Goal: Transaction & Acquisition: Purchase product/service

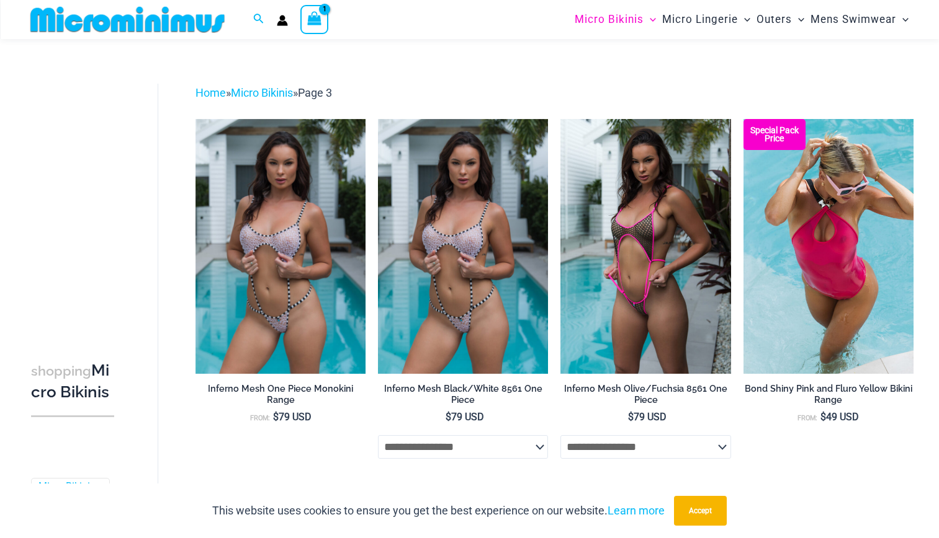
scroll to position [2988, 0]
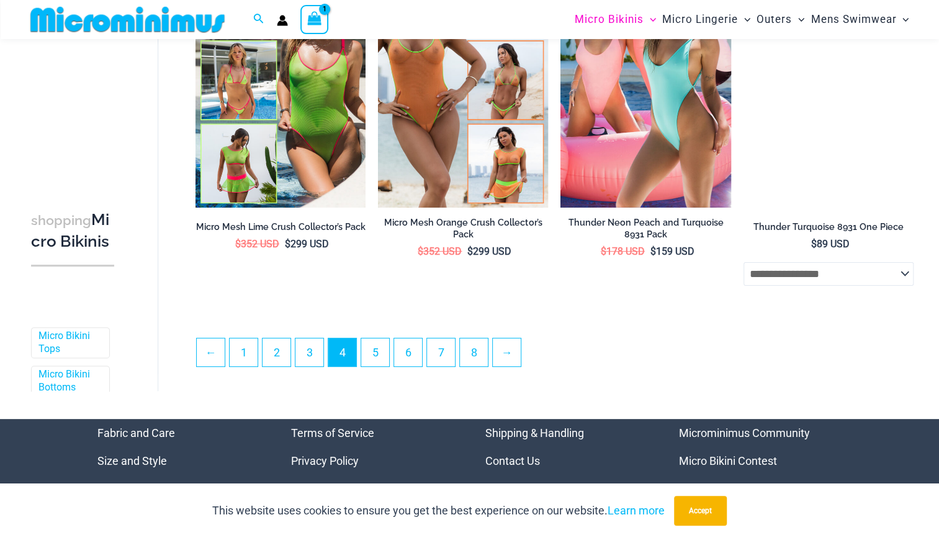
scroll to position [2950, 0]
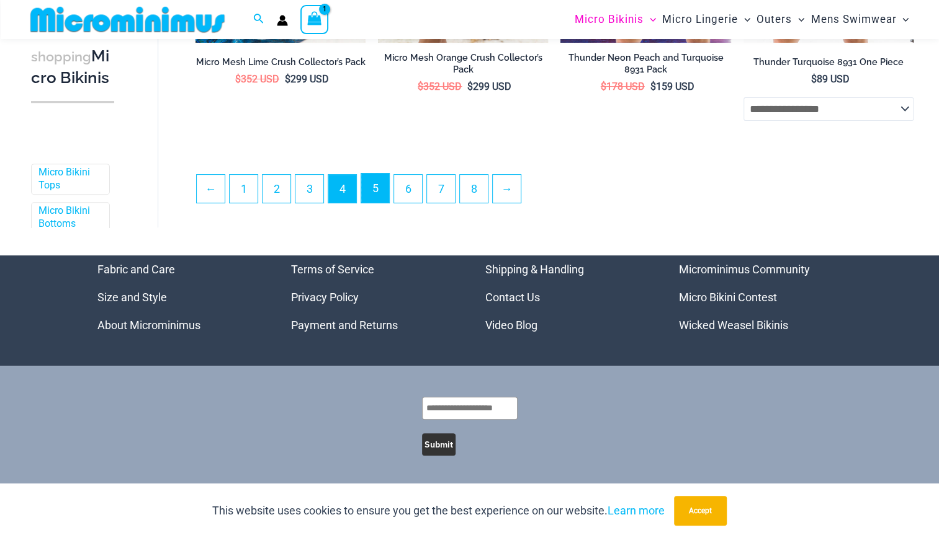
click at [372, 188] on link "5" at bounding box center [375, 188] width 28 height 29
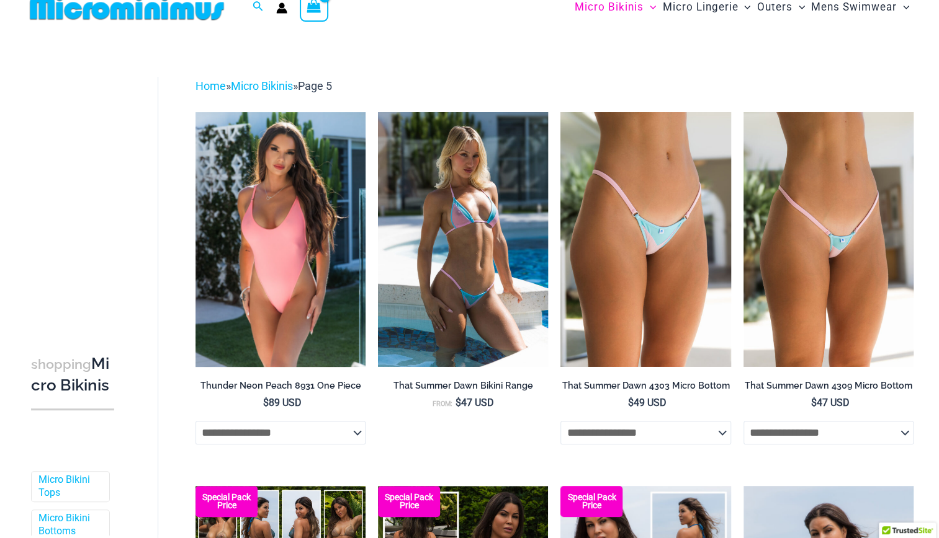
scroll to position [14, 0]
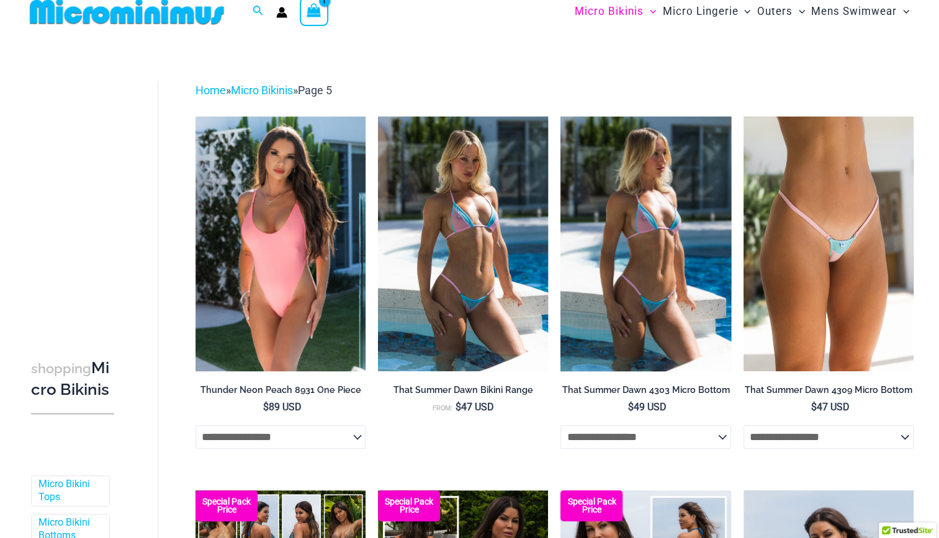
click at [613, 265] on img at bounding box center [645, 244] width 170 height 255
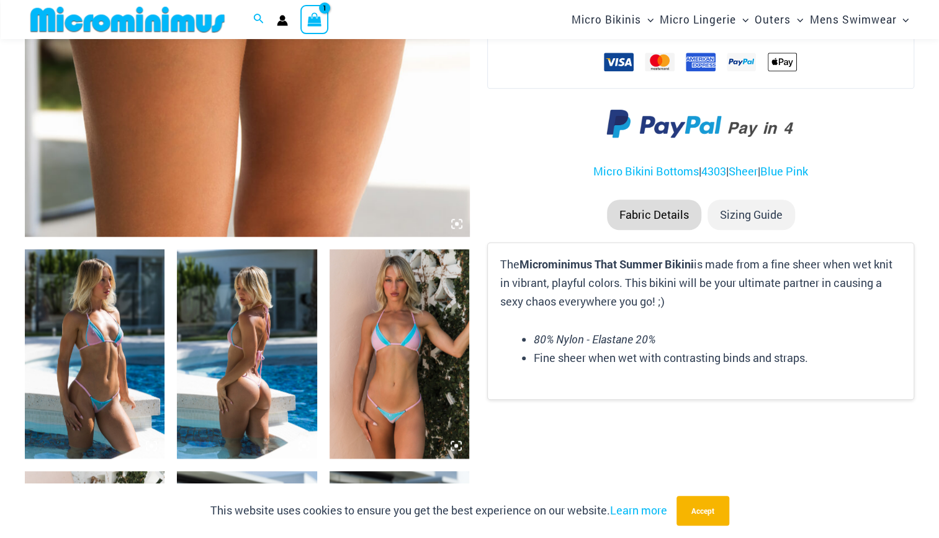
scroll to position [568, 0]
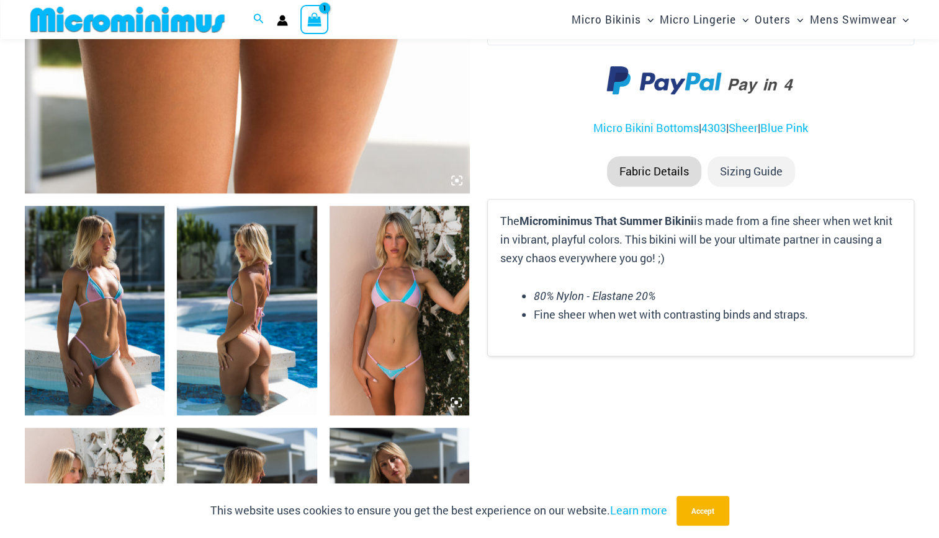
click at [372, 344] on img at bounding box center [399, 311] width 140 height 210
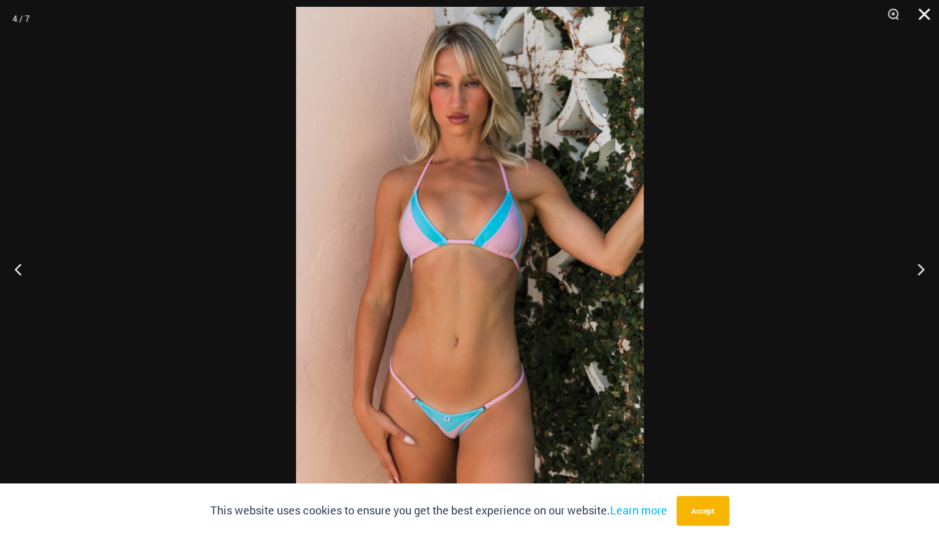
click at [922, 17] on button "Close" at bounding box center [919, 18] width 31 height 37
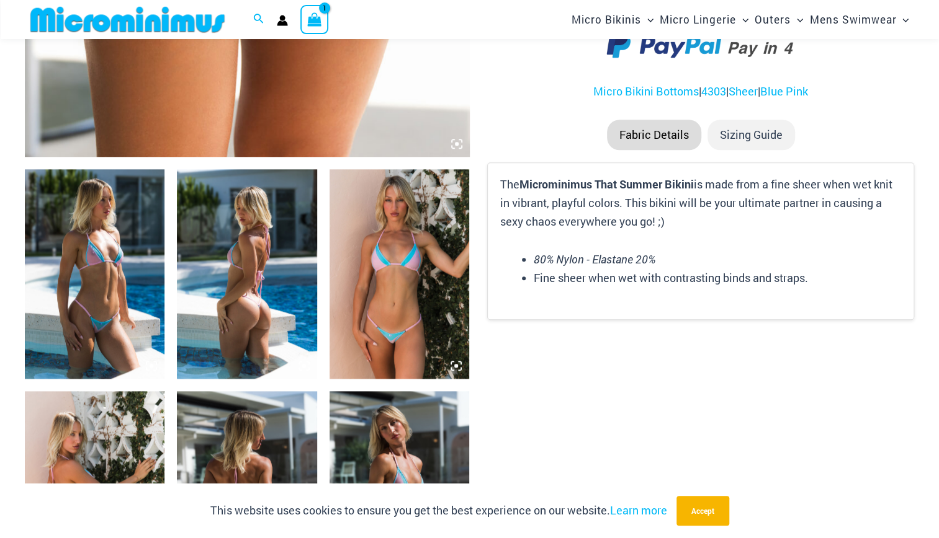
scroll to position [605, 0]
click at [253, 306] on img at bounding box center [247, 274] width 140 height 210
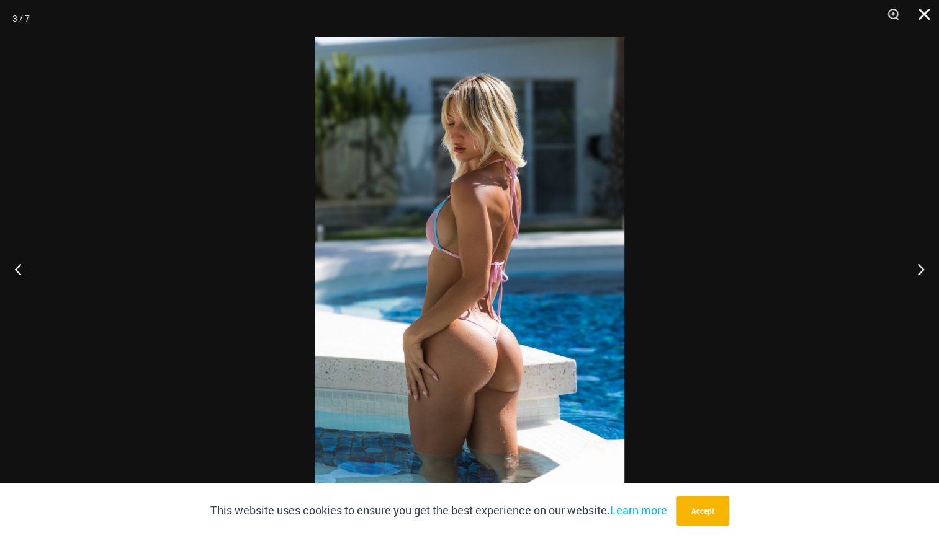
click at [918, 11] on button "Close" at bounding box center [919, 18] width 31 height 37
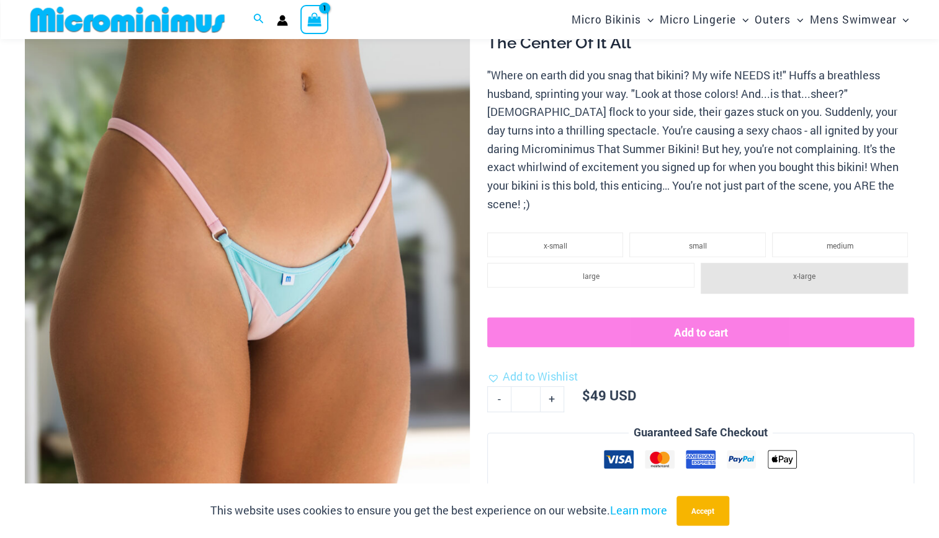
scroll to position [127, 0]
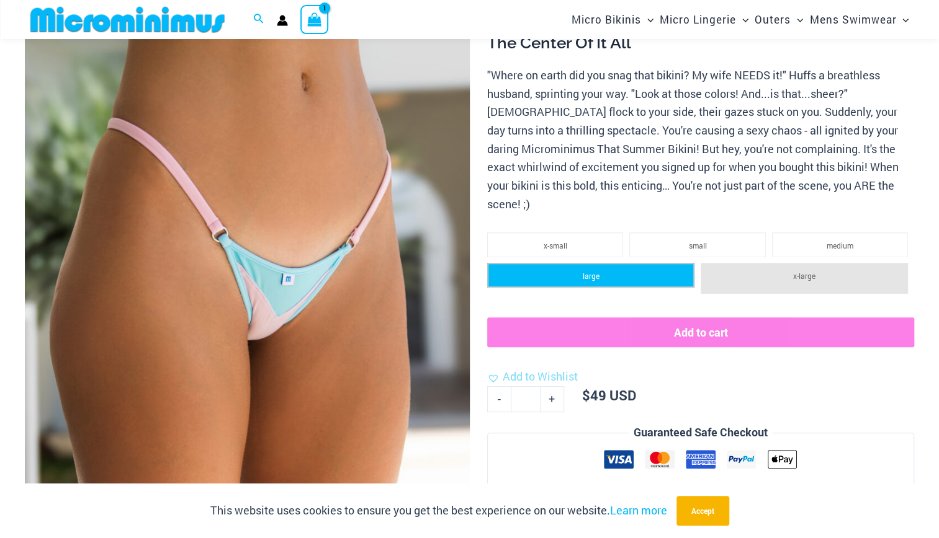
click at [604, 263] on li "large" at bounding box center [590, 275] width 207 height 25
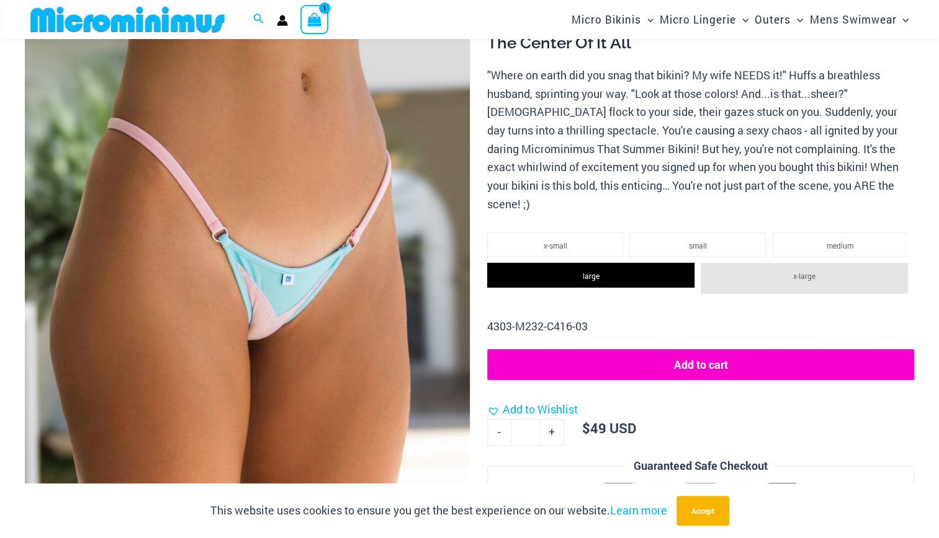
click at [654, 349] on button "Add to cart" at bounding box center [700, 364] width 427 height 31
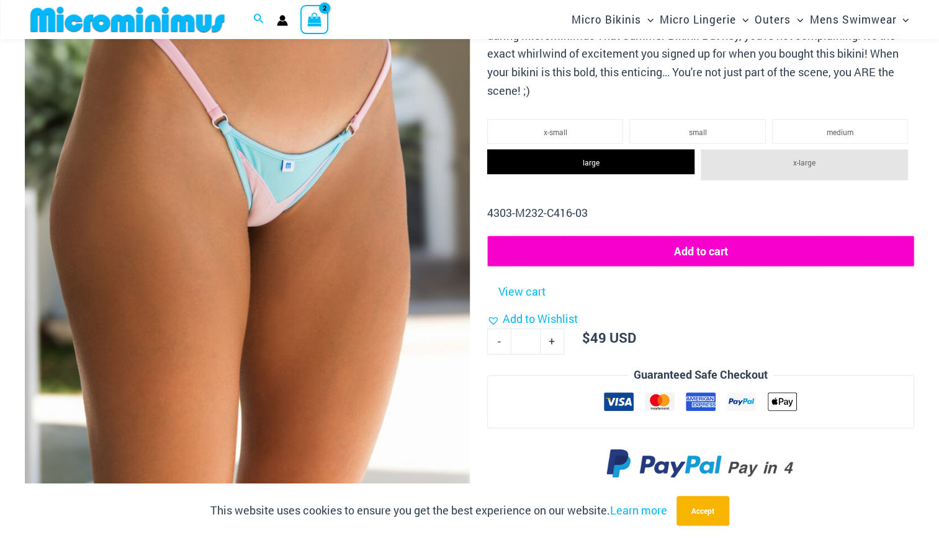
scroll to position [0, 0]
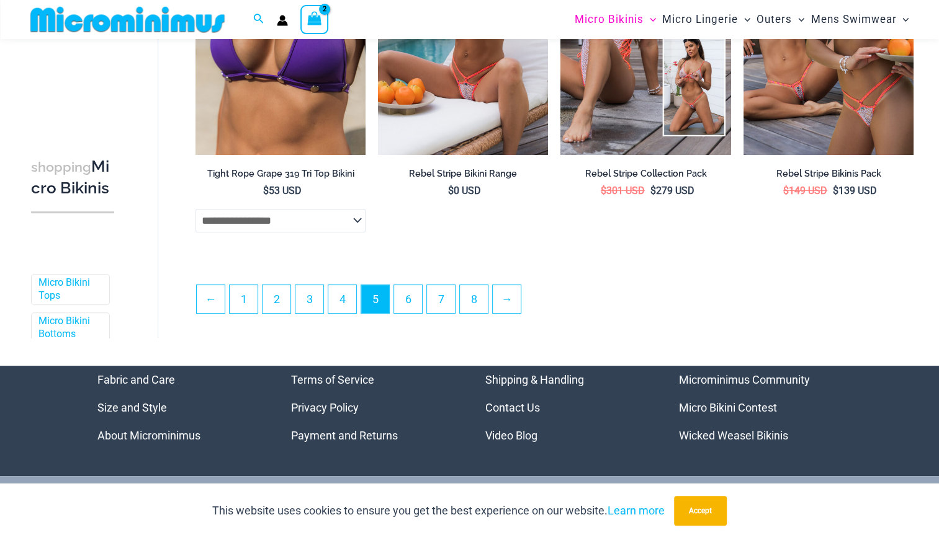
scroll to position [2853, 0]
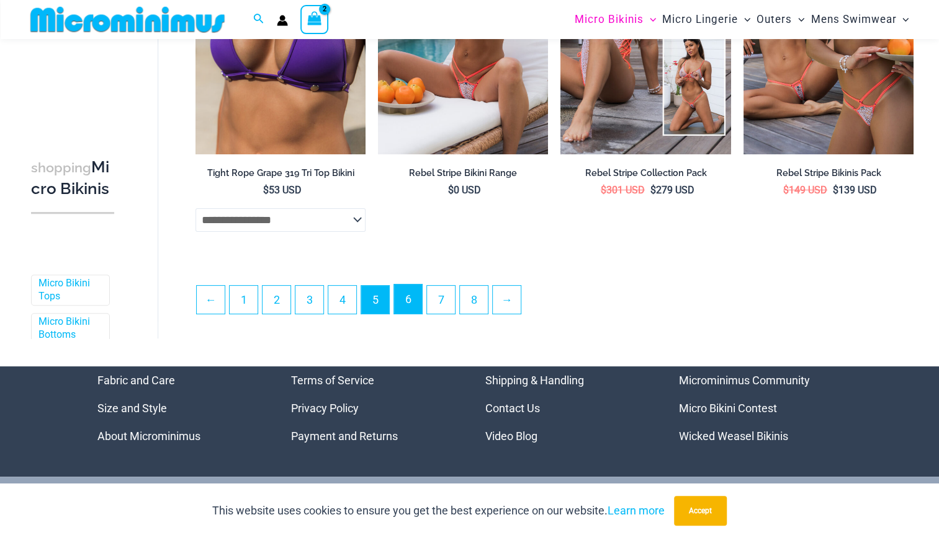
click at [406, 313] on link "6" at bounding box center [408, 299] width 28 height 29
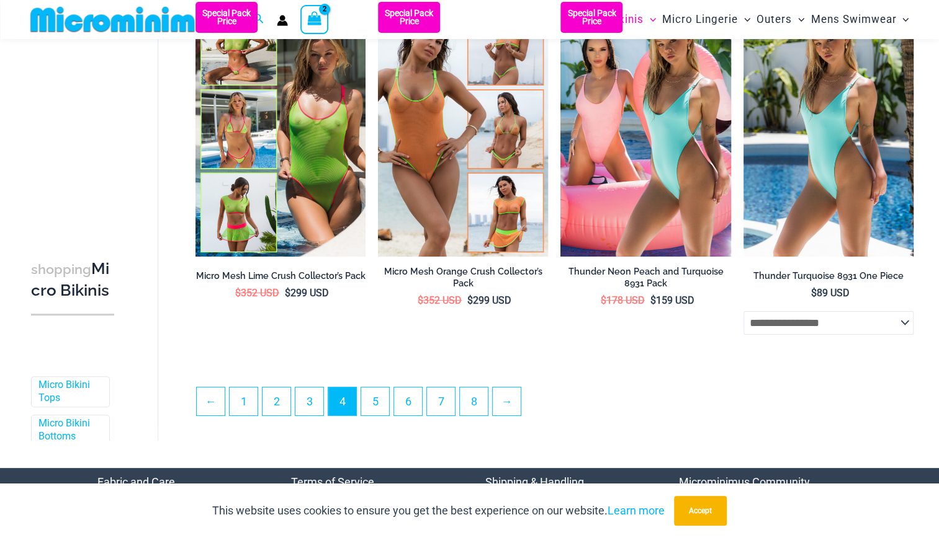
scroll to position [2727, 0]
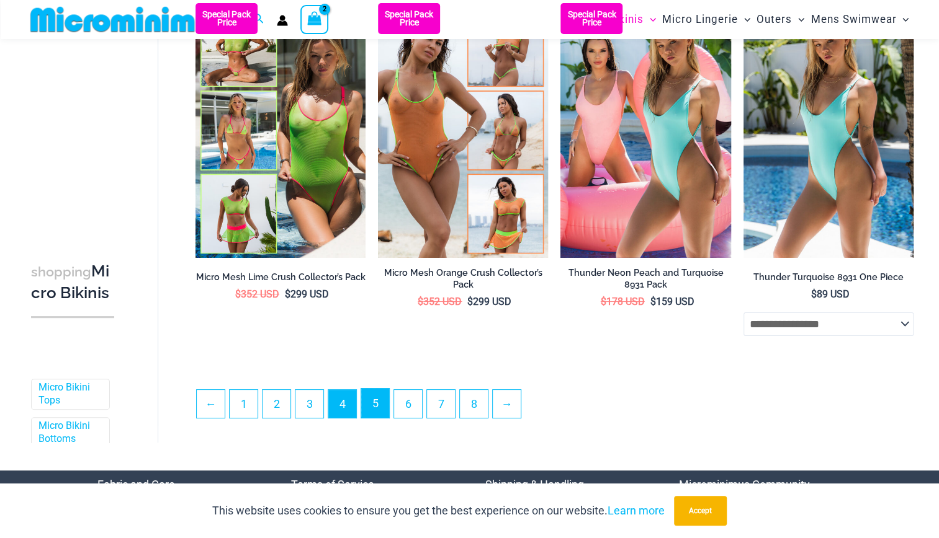
click at [367, 414] on link "5" at bounding box center [375, 403] width 28 height 29
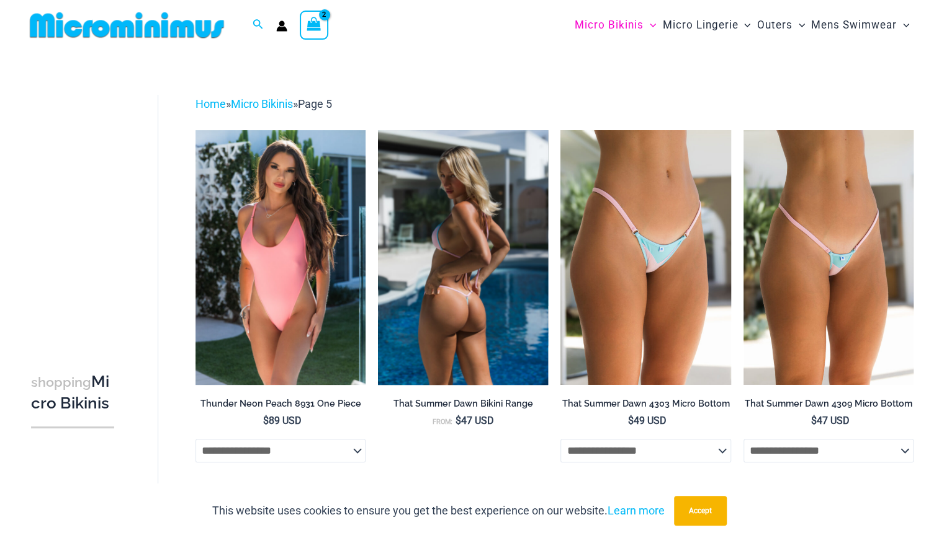
click at [505, 308] on img at bounding box center [463, 257] width 170 height 255
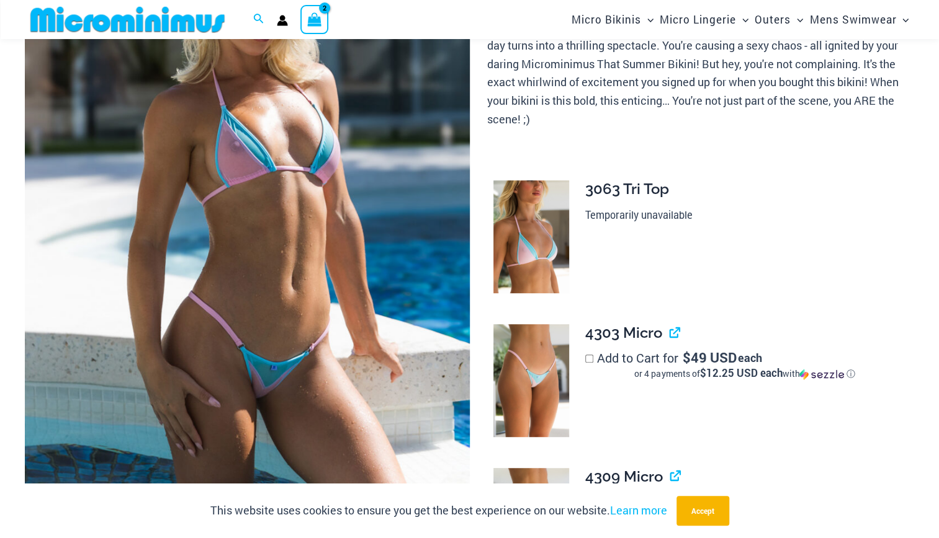
scroll to position [199, 0]
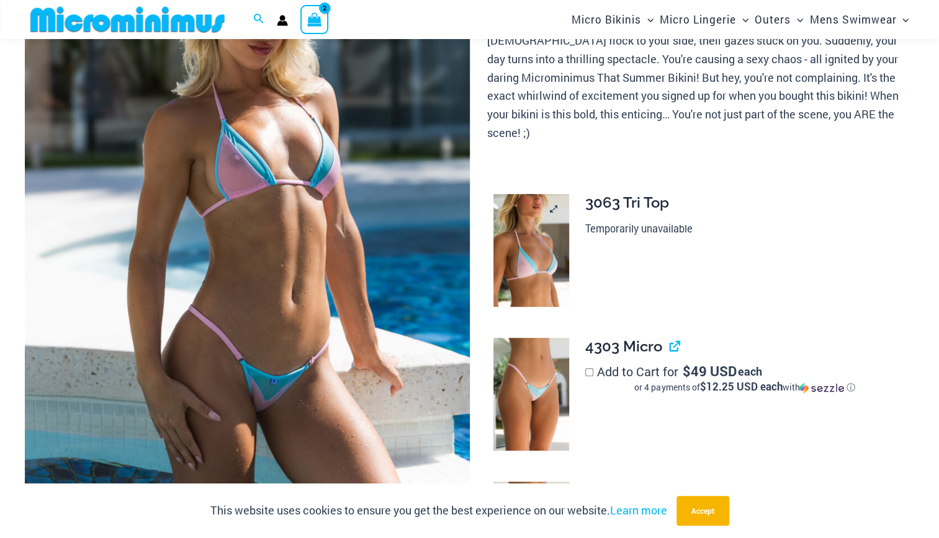
click at [551, 264] on img at bounding box center [530, 250] width 75 height 113
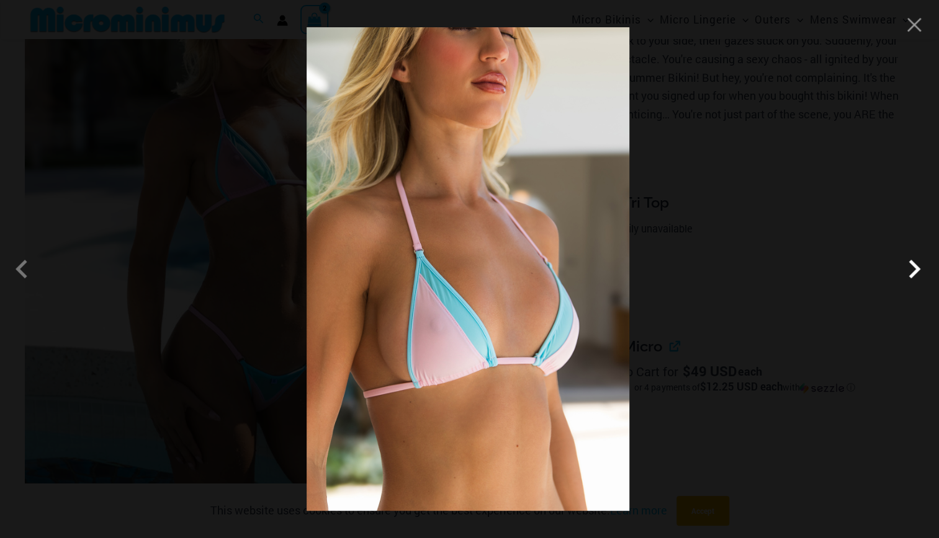
click at [918, 264] on span at bounding box center [913, 269] width 37 height 37
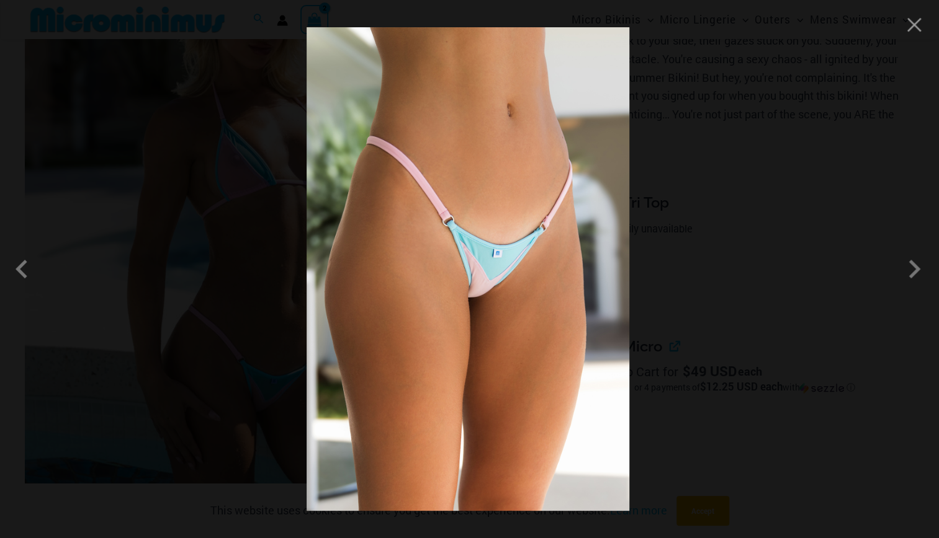
scroll to position [428, 0]
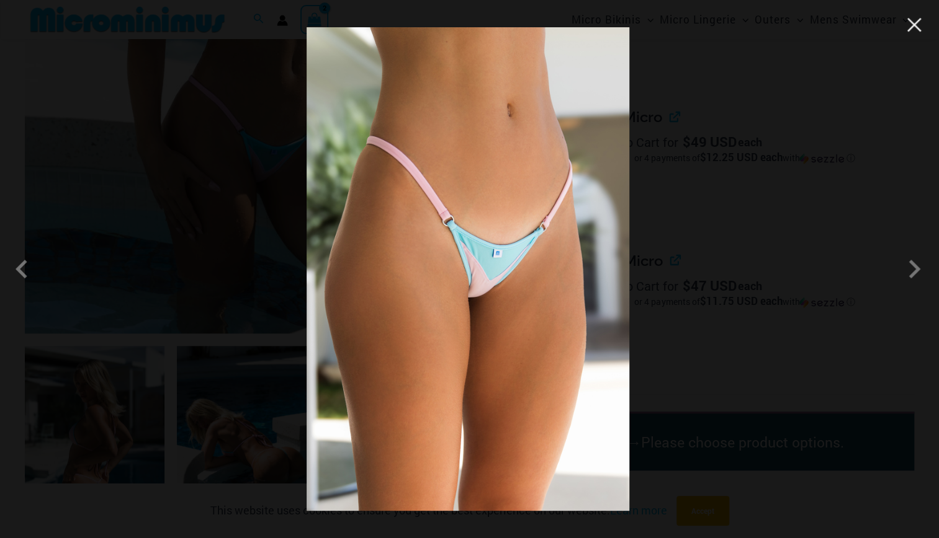
click at [907, 31] on button "Close" at bounding box center [913, 25] width 19 height 19
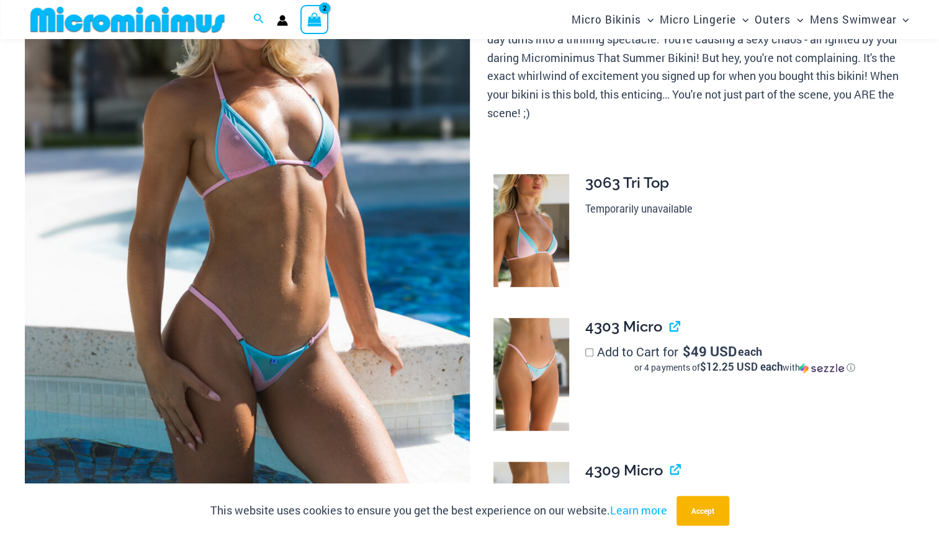
scroll to position [220, 0]
